Goal: Information Seeking & Learning: Learn about a topic

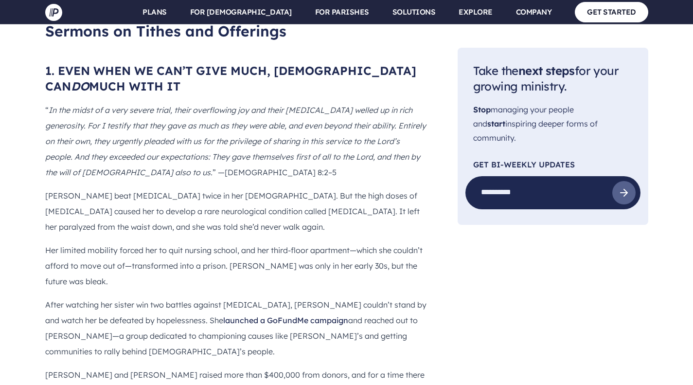
scroll to position [915, 0]
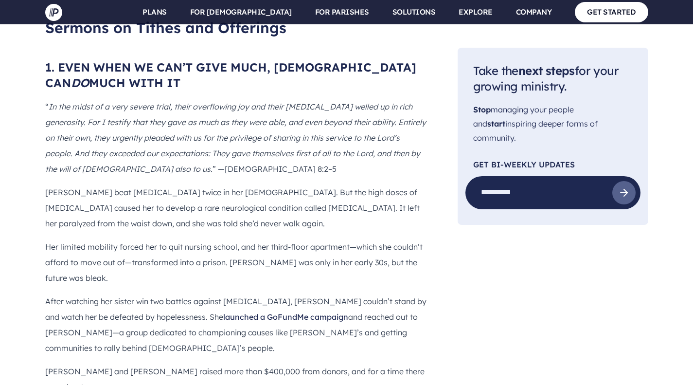
click at [184, 189] on p "[PERSON_NAME] beat [MEDICAL_DATA] twice in her [DEMOGRAPHIC_DATA]. But the high…" at bounding box center [235, 207] width 381 height 47
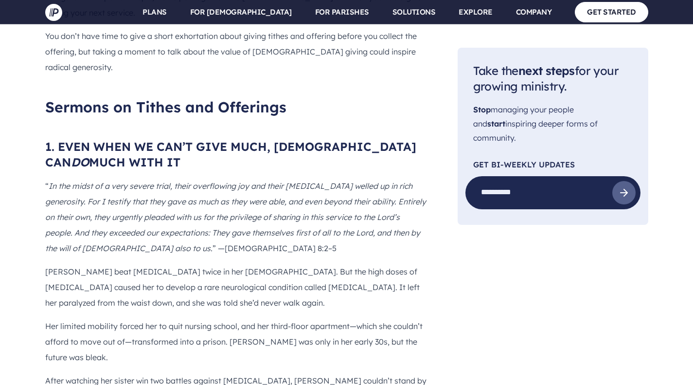
scroll to position [847, 0]
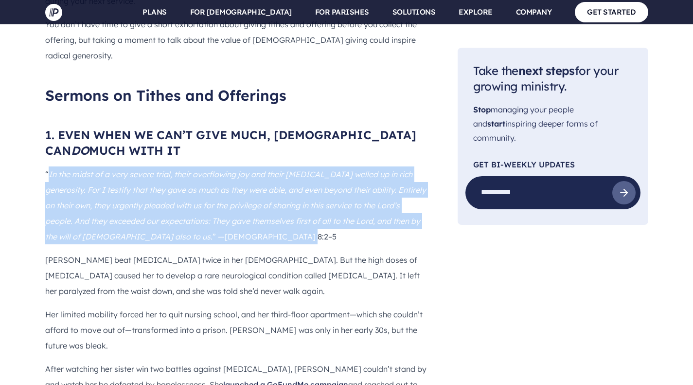
drag, startPoint x: 48, startPoint y: 142, endPoint x: 272, endPoint y: 204, distance: 233.3
click at [272, 204] on p "“ In the midst of a very severe trial, their overflowing joy and their [MEDICAL…" at bounding box center [235, 205] width 381 height 78
copy p "In the midst of a very severe trial, their overflowing joy and their [MEDICAL_D…"
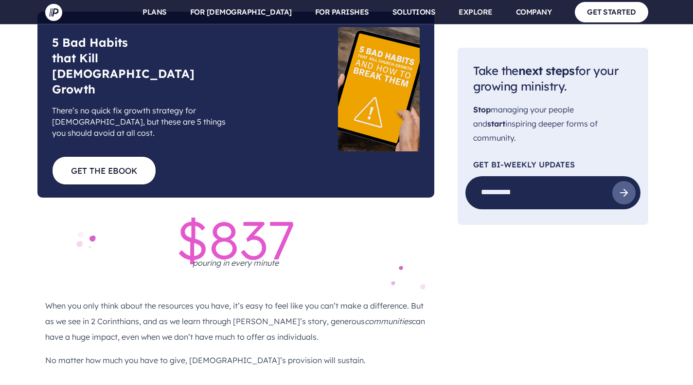
scroll to position [1315, 0]
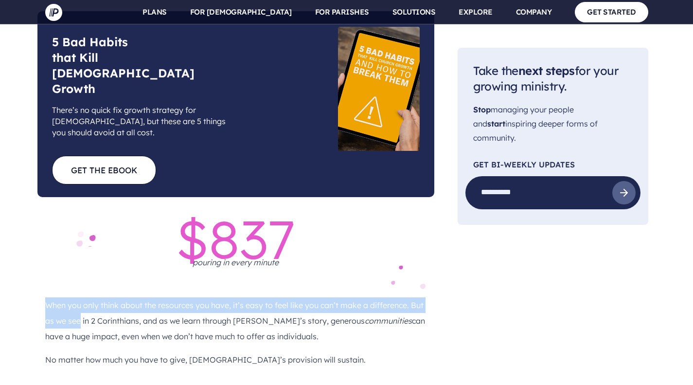
drag, startPoint x: 47, startPoint y: 230, endPoint x: 81, endPoint y: 251, distance: 40.4
click at [81, 297] on p "When you only think about the resources you have, it’s easy to feel like you ca…" at bounding box center [235, 320] width 381 height 47
copy p "When you only think about the resources you have, it’s easy to feel like you ca…"
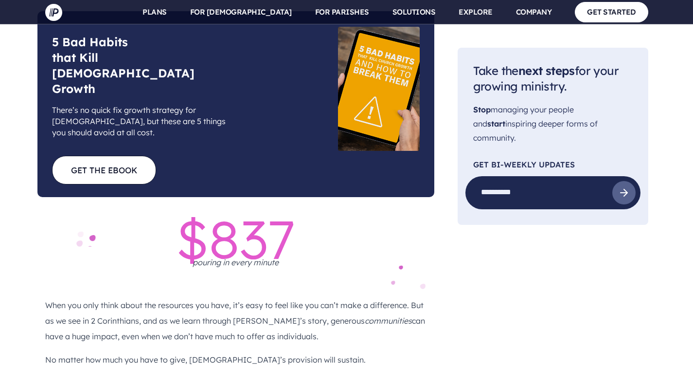
click at [105, 297] on p "When you only think about the resources you have, it’s easy to feel like you ca…" at bounding box center [235, 320] width 381 height 47
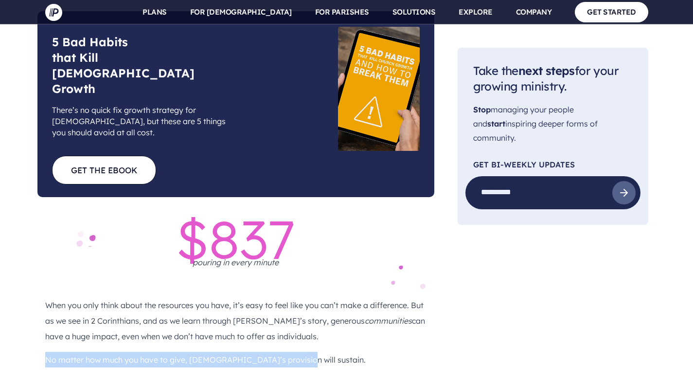
drag, startPoint x: 45, startPoint y: 285, endPoint x: 296, endPoint y: 287, distance: 251.6
click at [296, 352] on p "No matter how much you have to give, [DEMOGRAPHIC_DATA]’s provision will sustai…" at bounding box center [235, 360] width 381 height 16
copy p "No matter how much you have to give, [DEMOGRAPHIC_DATA]’s provision will sustai…"
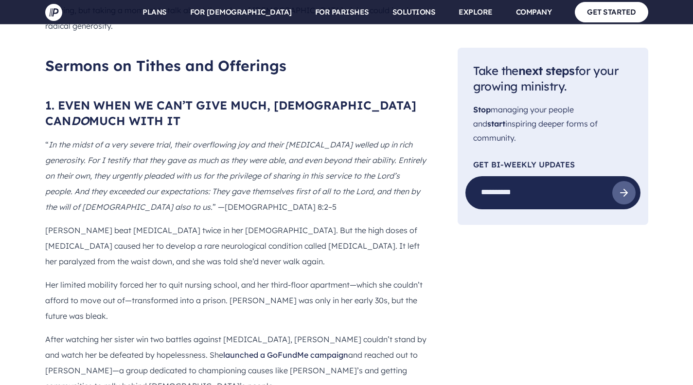
scroll to position [880, 0]
